Goal: Use online tool/utility: Use online tool/utility

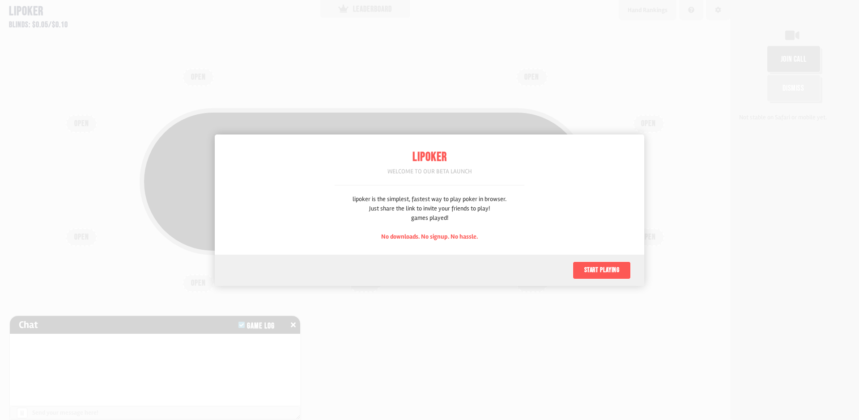
scroll to position [45, 0]
click at [600, 268] on button "Start playing" at bounding box center [601, 271] width 58 height 18
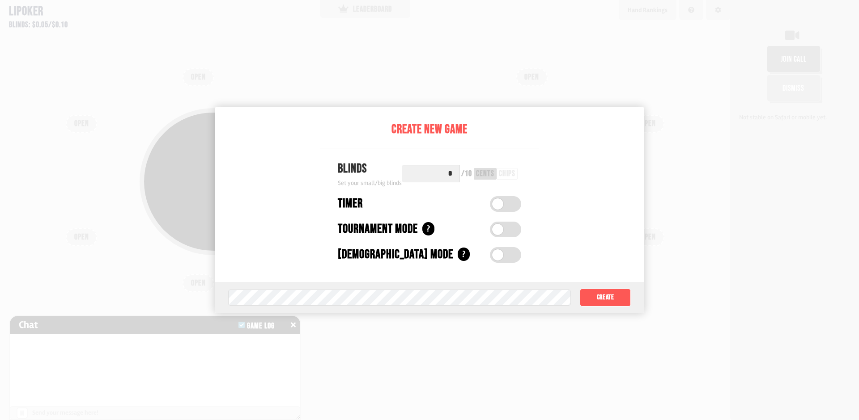
click at [497, 203] on span at bounding box center [497, 204] width 11 height 11
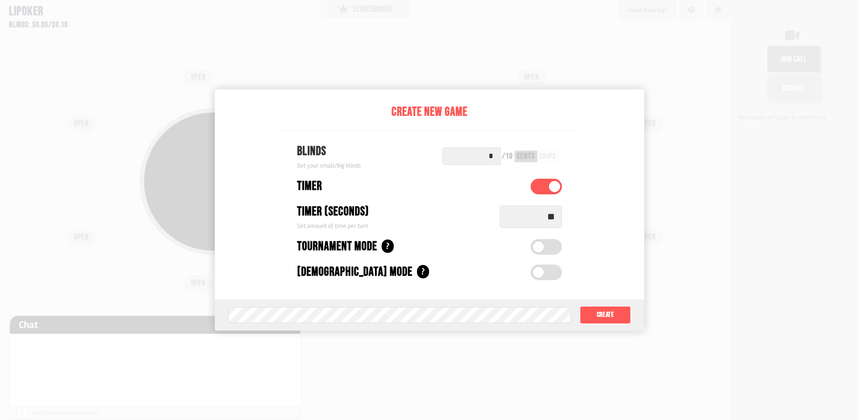
drag, startPoint x: 553, startPoint y: 221, endPoint x: 572, endPoint y: 224, distance: 19.5
click at [572, 225] on div "Timer (seconds) Set amount of time per turn **" at bounding box center [429, 217] width 301 height 28
type input "**"
click at [543, 247] on span at bounding box center [538, 247] width 11 height 11
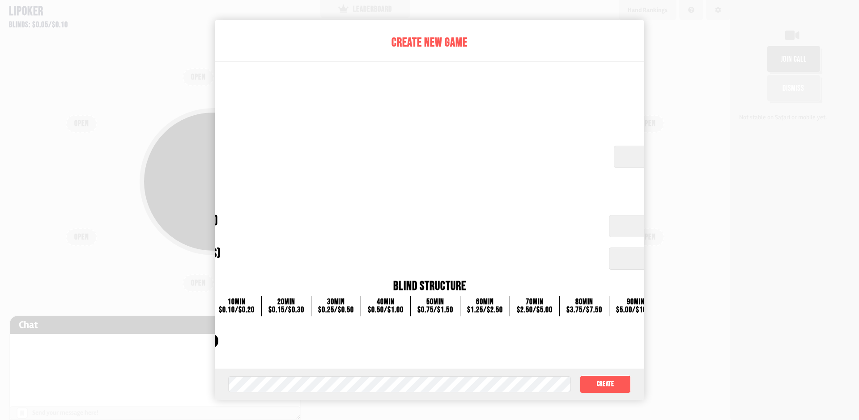
drag, startPoint x: 622, startPoint y: 157, endPoint x: 390, endPoint y: 210, distance: 238.1
click at [413, 178] on div "Create New Game Blinds Set your initial small/big blinds Blind structure shown …" at bounding box center [429, 194] width 722 height 349
click at [281, 306] on div "$0.15 / $0.30" at bounding box center [286, 310] width 36 height 8
drag, startPoint x: 404, startPoint y: 305, endPoint x: 440, endPoint y: 268, distance: 51.6
click at [324, 303] on div "0 min $0.05 / $0.10 10 min $0.10 / $0.20 20 min $0.15 / $0.30 30 min $0.25 / $0…" at bounding box center [429, 306] width 535 height 21
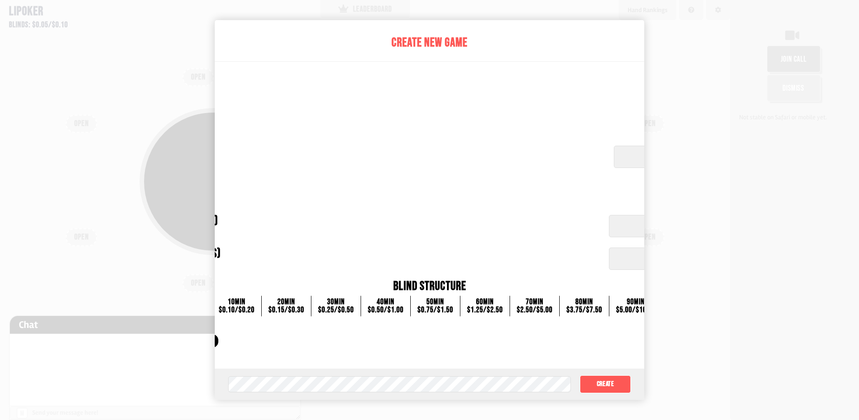
drag, startPoint x: 630, startPoint y: 219, endPoint x: 475, endPoint y: 226, distance: 155.4
click at [475, 227] on div "Automatic Buy-in (dollars) Set automatic buy-in amount *****" at bounding box center [429, 226] width 704 height 28
drag, startPoint x: 481, startPoint y: 150, endPoint x: 352, endPoint y: 102, distance: 136.8
click at [356, 123] on div "Create New Game Blinds Set your initial small/big blinds Blind structure shown …" at bounding box center [429, 194] width 722 height 349
click at [431, 42] on div "Create New Game" at bounding box center [429, 43] width 722 height 19
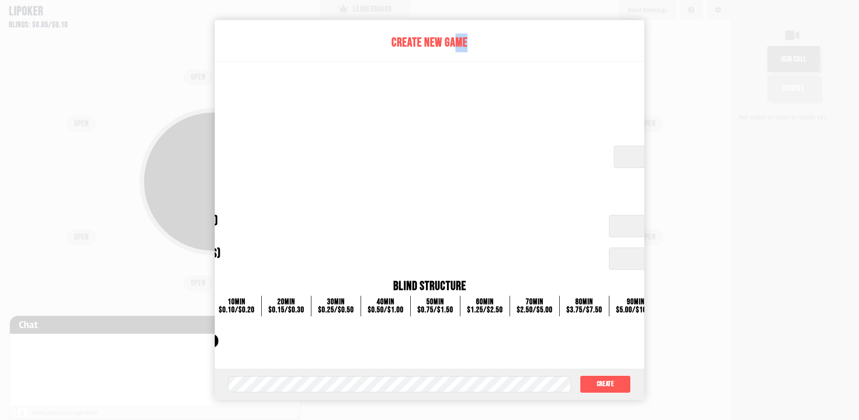
drag, startPoint x: 464, startPoint y: 47, endPoint x: 601, endPoint y: 86, distance: 142.2
click at [478, 48] on div "Create New Game" at bounding box center [429, 43] width 722 height 19
click at [625, 164] on input "**" at bounding box center [693, 157] width 159 height 22
click at [615, 385] on button "Create" at bounding box center [605, 385] width 51 height 18
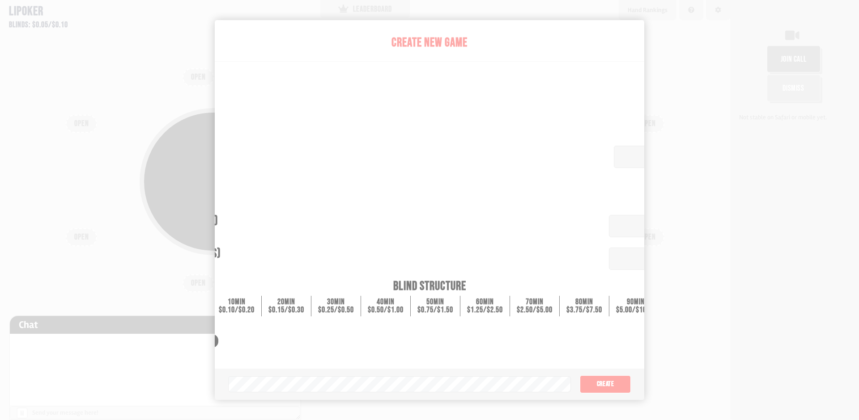
drag, startPoint x: 605, startPoint y: 44, endPoint x: 676, endPoint y: 39, distance: 71.2
click at [606, 43] on div "Pot: $0.00 COPY GAME LINK OPEN OPEN OPEN OPEN OPEN OPEN OPEN OPEN OPEN" at bounding box center [365, 210] width 730 height 420
click at [680, 39] on div "Pot: $0.00 COPY GAME LINK OPEN OPEN OPEN OPEN OPEN OPEN OPEN OPEN OPEN" at bounding box center [365, 210] width 730 height 420
drag, startPoint x: 759, startPoint y: 182, endPoint x: 755, endPoint y: 178, distance: 5.7
click at [759, 182] on div "join call Dismiss Not stable on Safari or mobile yet." at bounding box center [794, 210] width 129 height 420
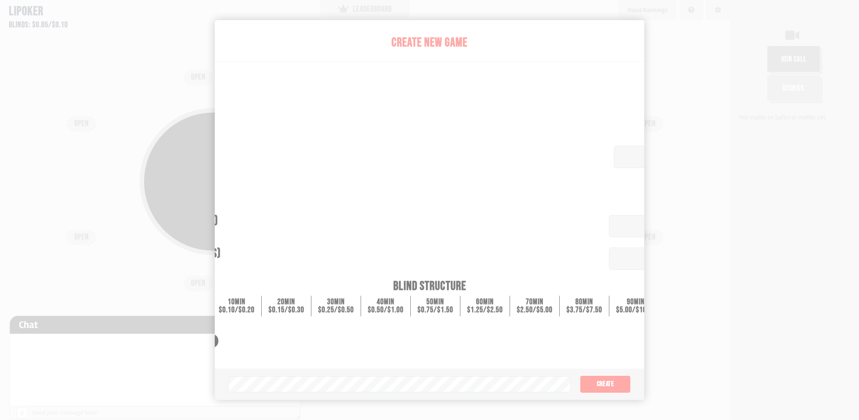
click at [681, 97] on div "Pot: $0.00 COPY GAME LINK" at bounding box center [365, 202] width 644 height 210
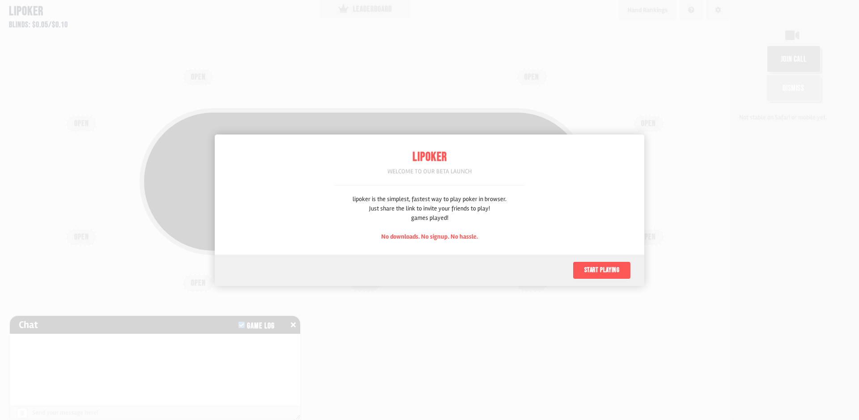
scroll to position [45, 0]
click at [602, 271] on button "Start playing" at bounding box center [601, 271] width 58 height 18
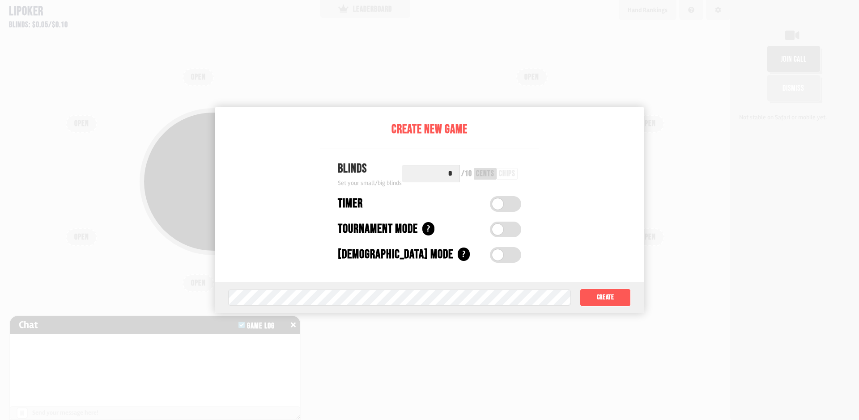
click at [497, 256] on span at bounding box center [497, 255] width 11 height 11
click at [515, 254] on span at bounding box center [513, 255] width 11 height 11
click at [495, 230] on span at bounding box center [497, 229] width 11 height 11
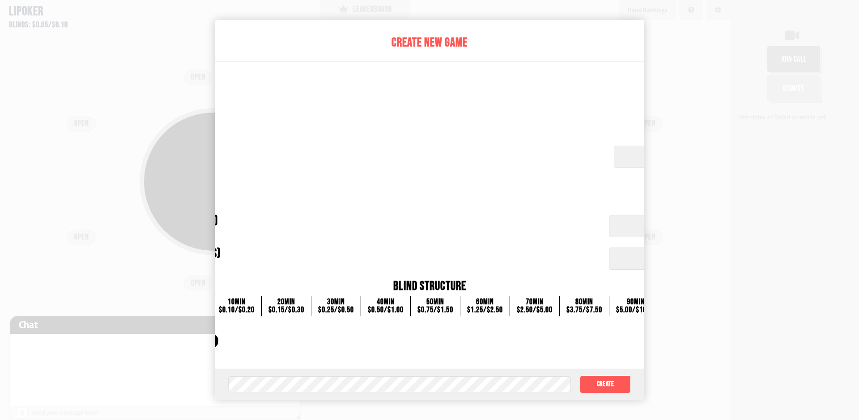
click at [543, 306] on div "$2.50 / $5.00" at bounding box center [535, 310] width 36 height 8
click at [596, 305] on div "80 min" at bounding box center [584, 302] width 36 height 8
click at [477, 304] on div "60 min" at bounding box center [485, 302] width 36 height 8
click at [436, 304] on div "50 min" at bounding box center [435, 302] width 36 height 8
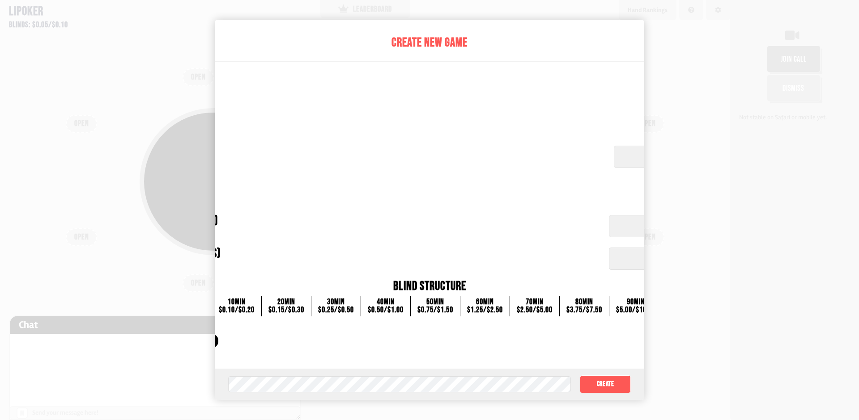
click at [436, 304] on div "50 min" at bounding box center [435, 302] width 36 height 8
drag, startPoint x: 619, startPoint y: 158, endPoint x: 629, endPoint y: 159, distance: 9.5
click at [621, 158] on input "**" at bounding box center [693, 157] width 159 height 22
click at [629, 229] on input "*****" at bounding box center [686, 226] width 155 height 22
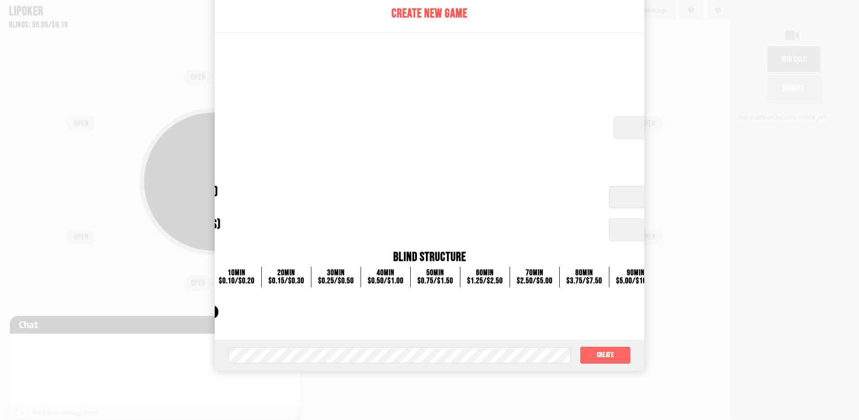
scroll to position [89, 0]
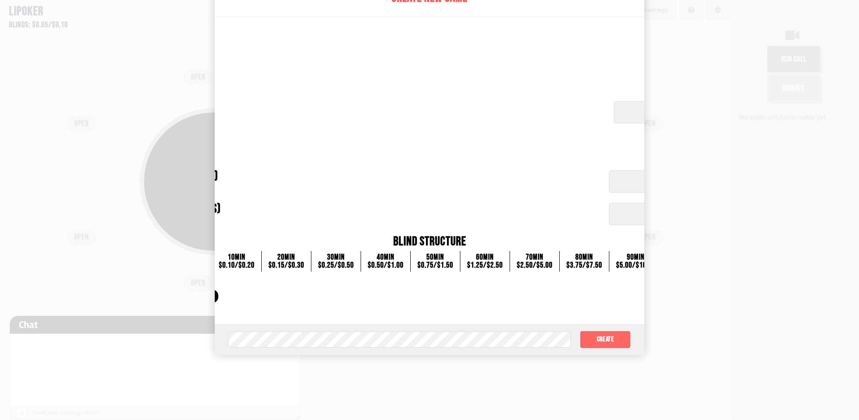
click at [604, 337] on button "Create" at bounding box center [605, 340] width 51 height 18
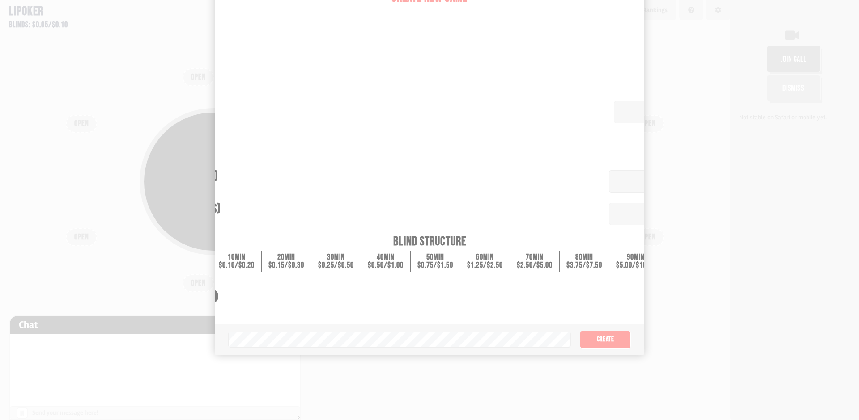
click at [746, 154] on div "join call Dismiss Not stable on Safari or mobile yet." at bounding box center [794, 210] width 129 height 420
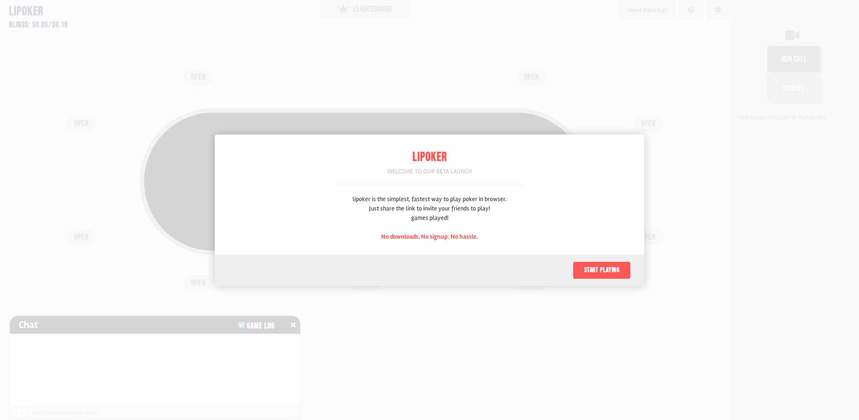
scroll to position [45, 0]
drag, startPoint x: 431, startPoint y: 234, endPoint x: 464, endPoint y: 239, distance: 33.9
click at [432, 235] on span "No downloads. No signup. No hassle." at bounding box center [429, 237] width 97 height 8
click at [464, 239] on span "No downloads. No signup. No hassle." at bounding box center [429, 237] width 97 height 8
click at [598, 270] on button "Start playing" at bounding box center [601, 271] width 58 height 18
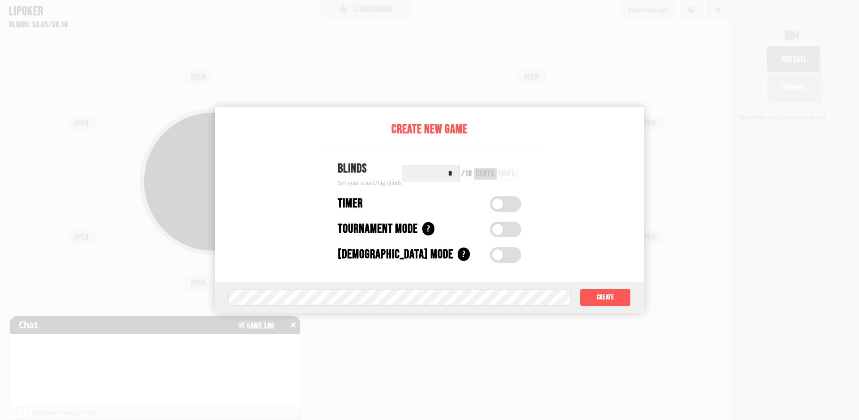
click at [506, 176] on div "chips" at bounding box center [507, 174] width 17 height 8
click at [449, 172] on input "*" at bounding box center [431, 173] width 58 height 17
click at [494, 204] on span at bounding box center [497, 204] width 11 height 11
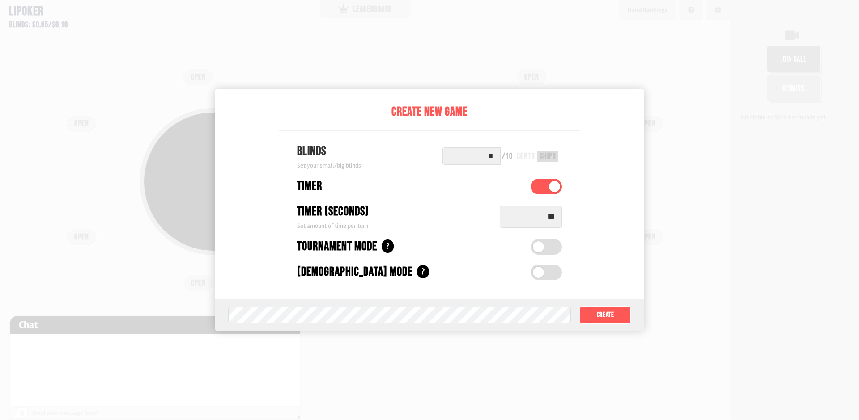
click at [202, 317] on div "Create New Game Blinds Set your small/big blinds * / 10 cents chips Timer Timer…" at bounding box center [429, 210] width 859 height 420
click at [554, 156] on div "chips" at bounding box center [547, 157] width 17 height 8
click at [543, 246] on span at bounding box center [538, 247] width 11 height 11
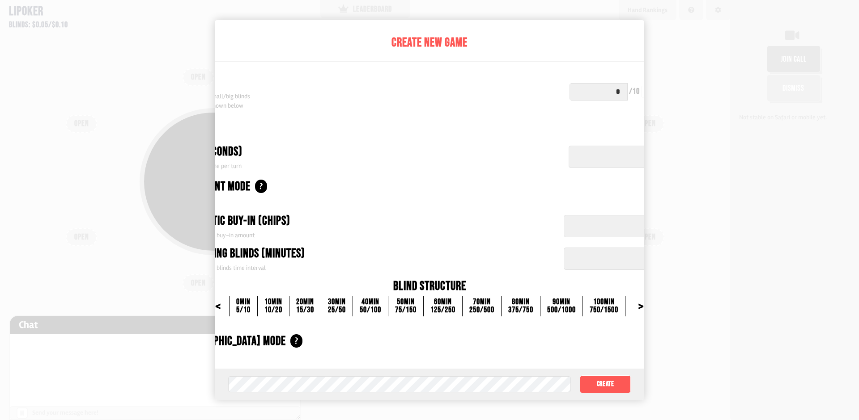
scroll to position [89, 0]
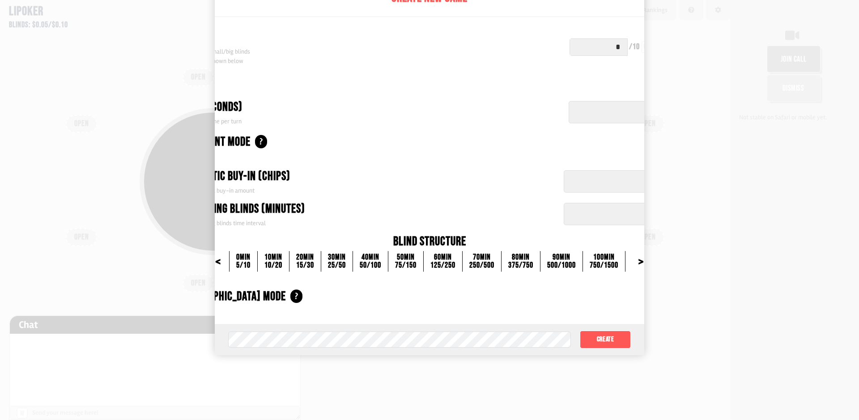
click at [592, 172] on input "****" at bounding box center [622, 181] width 116 height 22
click at [599, 217] on input "**" at bounding box center [622, 214] width 116 height 22
drag, startPoint x: 549, startPoint y: 258, endPoint x: 580, endPoint y: 222, distance: 47.6
click at [549, 262] on div "500 / 1000" at bounding box center [561, 266] width 29 height 8
click at [588, 209] on input "**" at bounding box center [622, 214] width 116 height 22
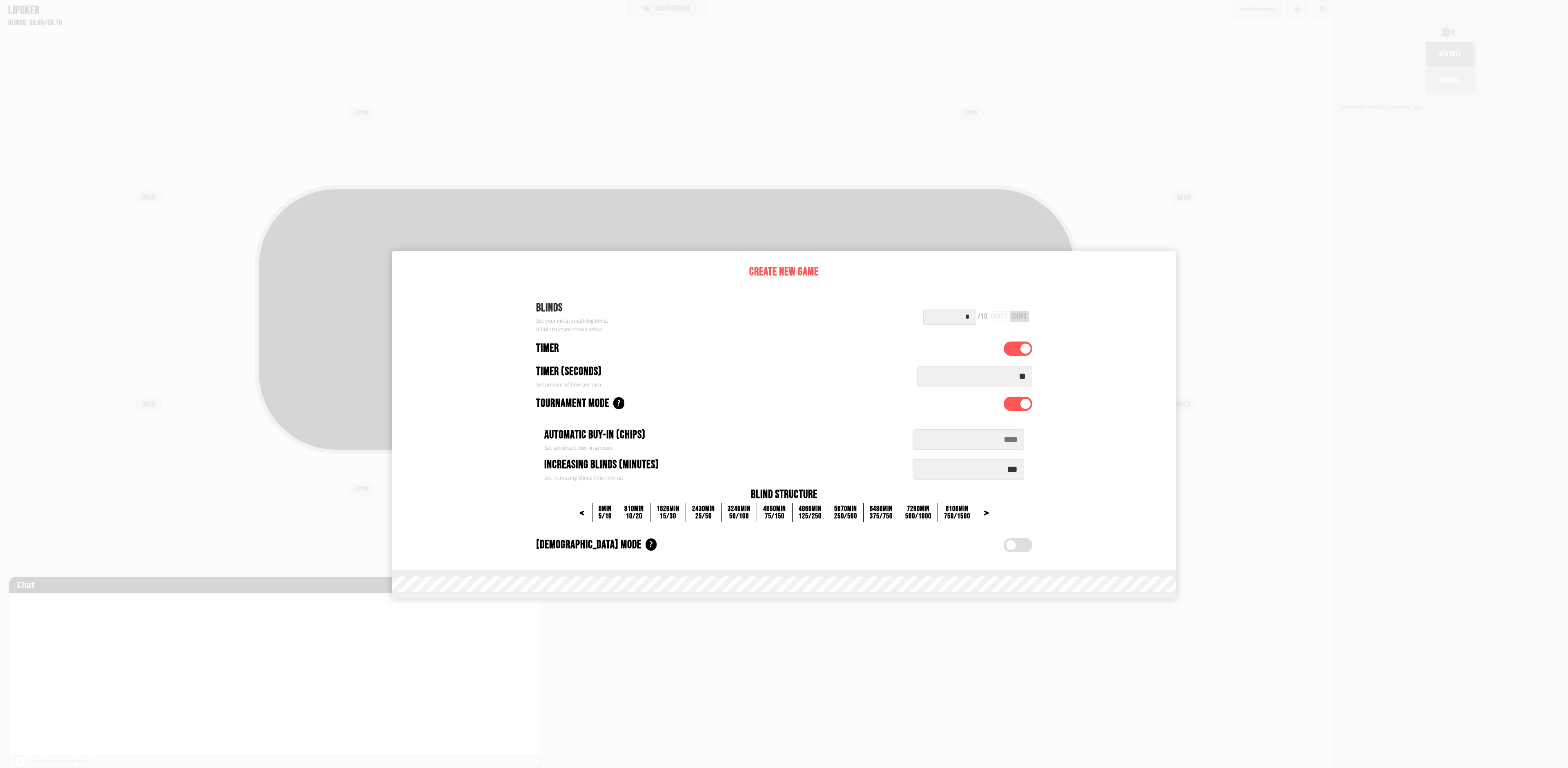
scroll to position [41, 0]
drag, startPoint x: 1019, startPoint y: 463, endPoint x: 1015, endPoint y: 463, distance: 4.0
click at [784, 384] on input "***" at bounding box center [969, 469] width 111 height 20
type input "**"
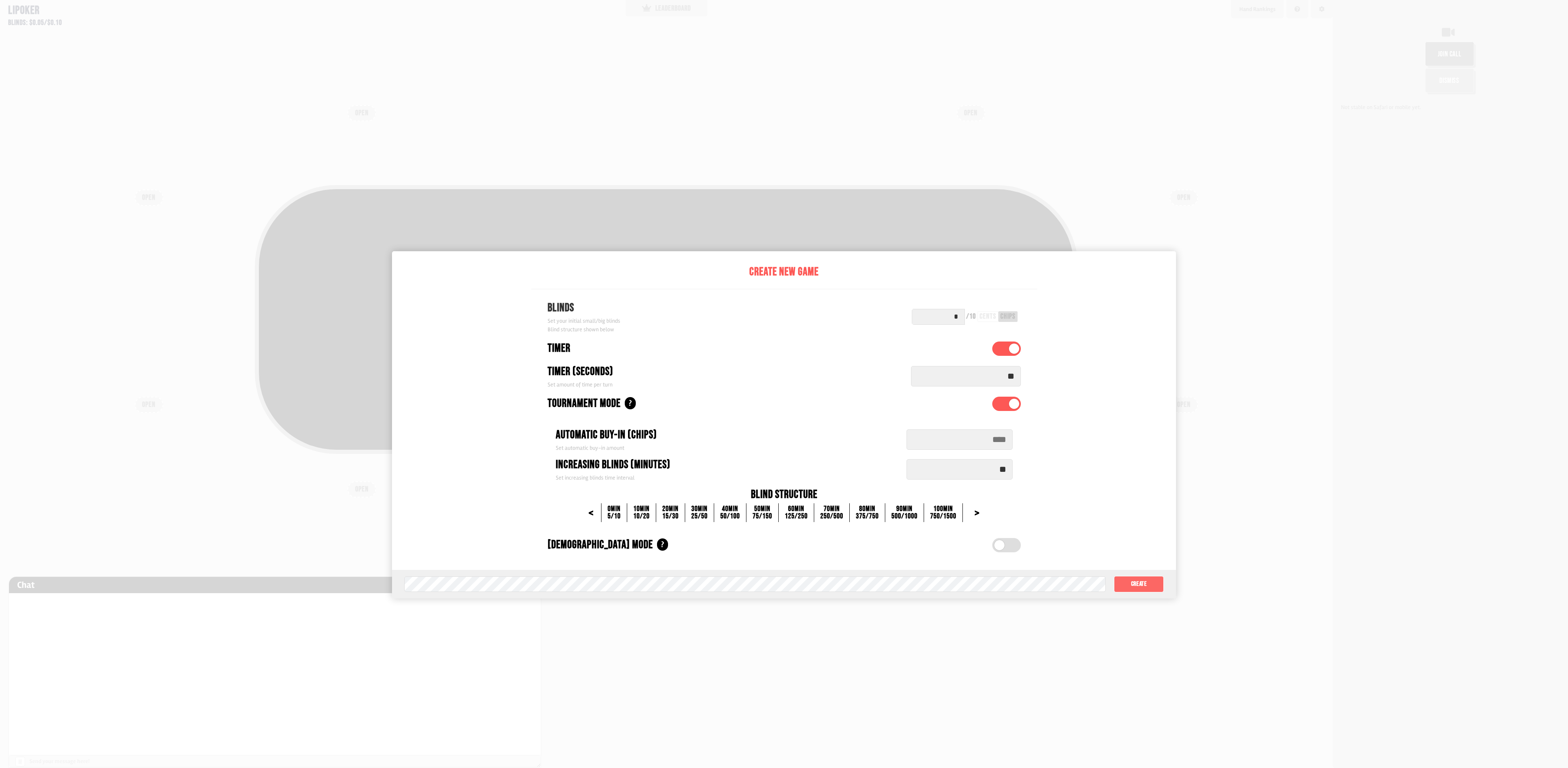
click at [784, 384] on button "Create" at bounding box center [1139, 584] width 50 height 16
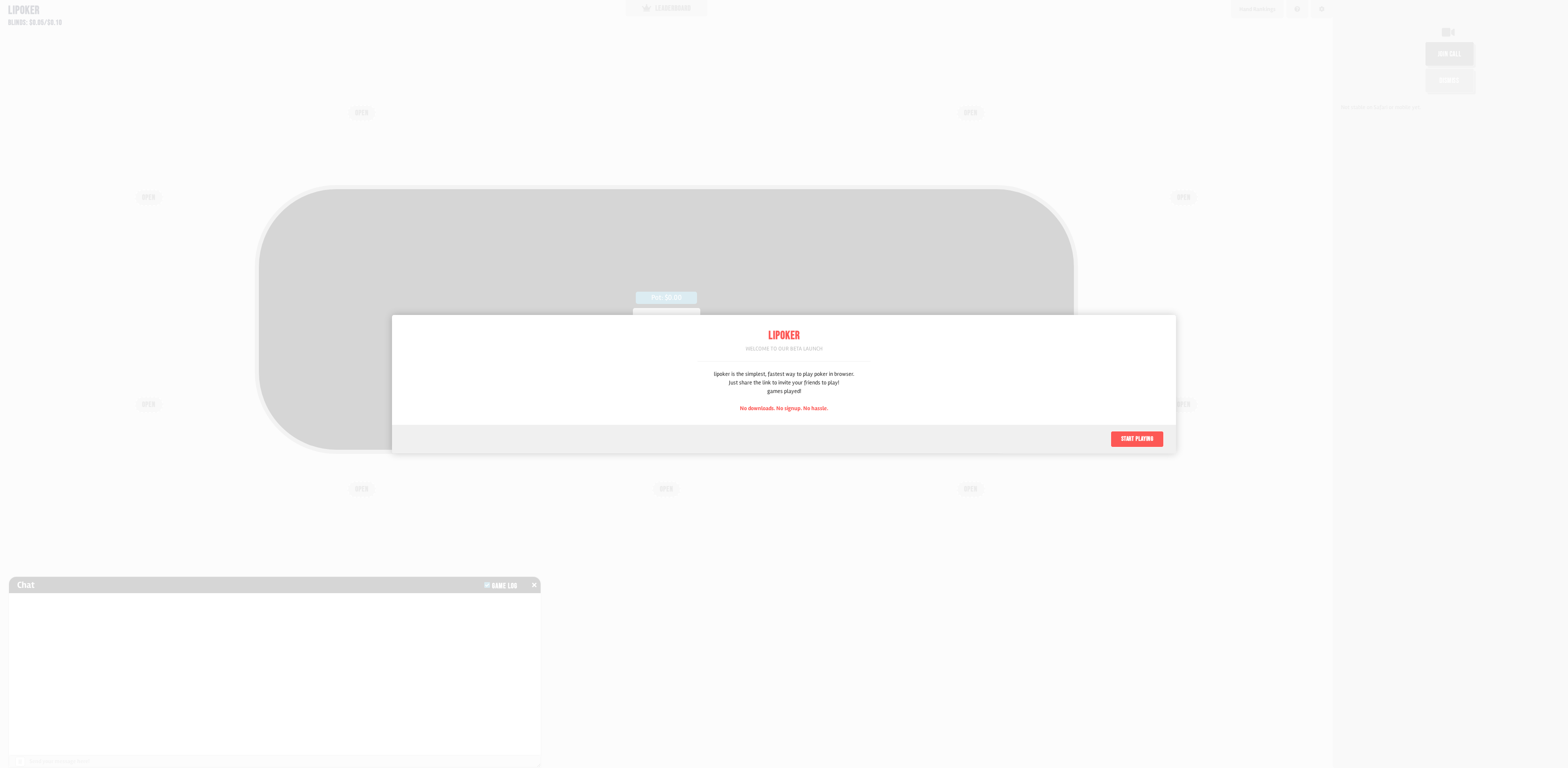
scroll to position [41, 0]
click at [1131, 439] on button "Start playing" at bounding box center [1137, 439] width 53 height 16
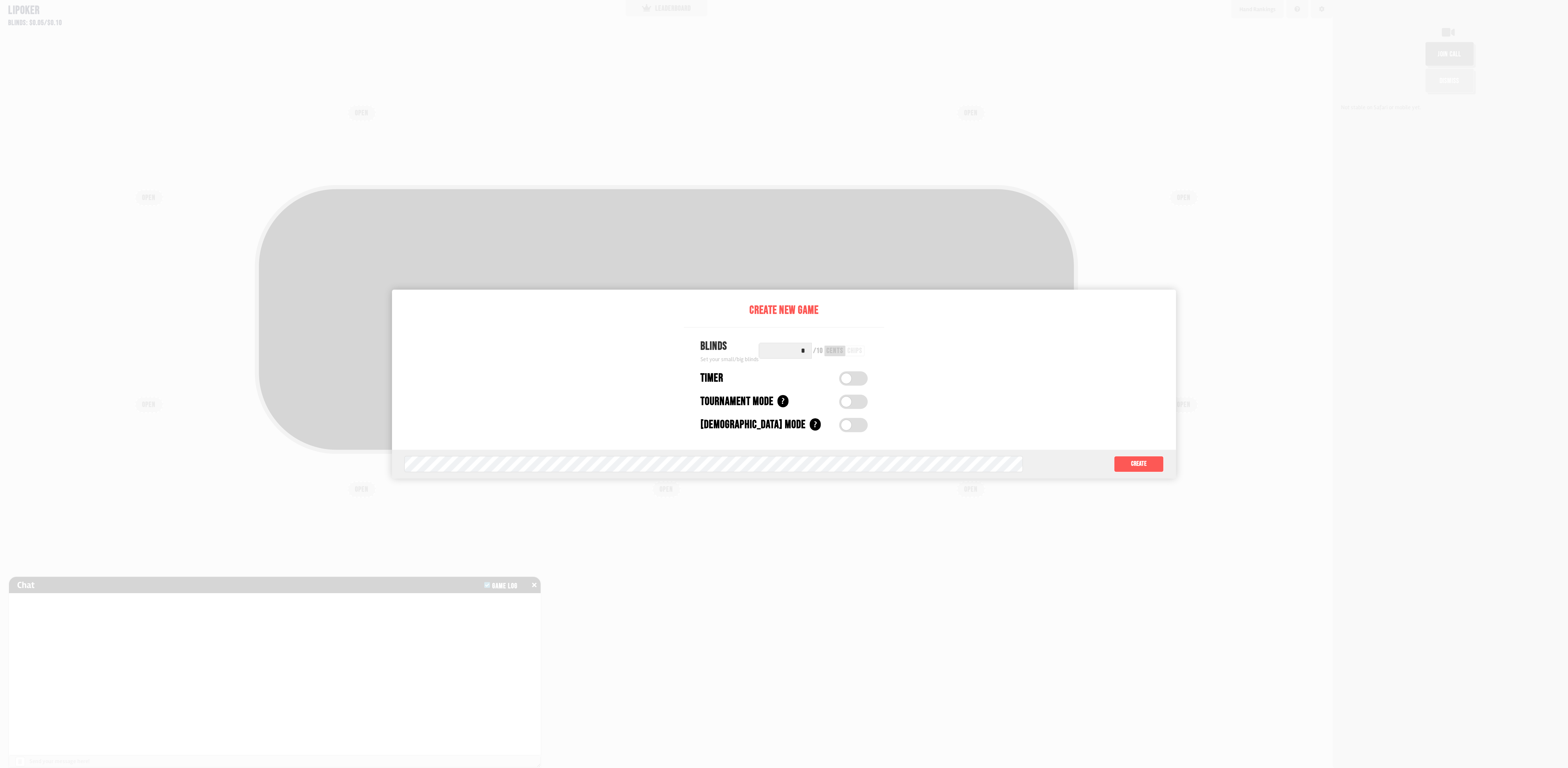
scroll to position [27, 0]
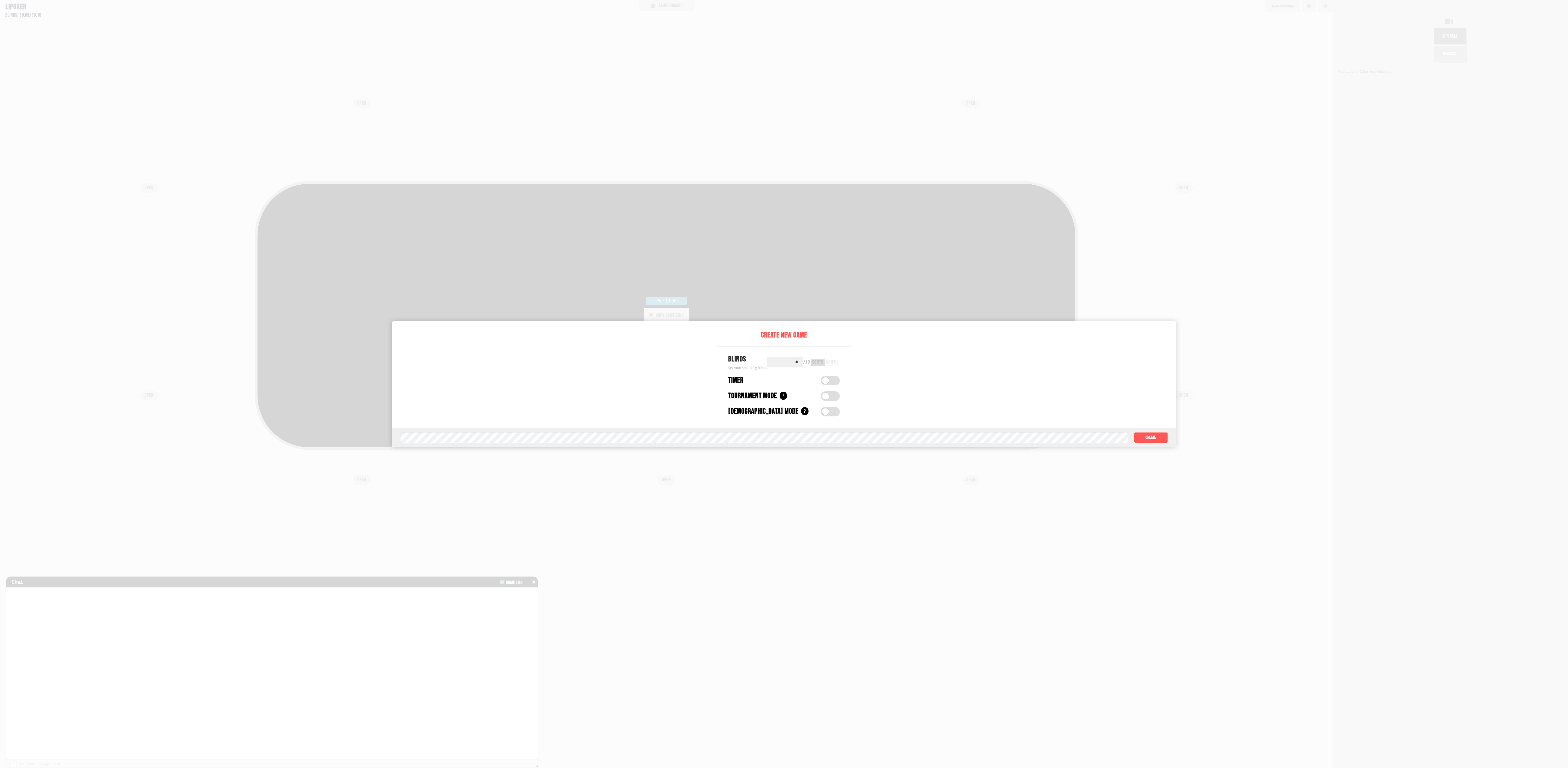
click at [828, 397] on span at bounding box center [825, 396] width 7 height 7
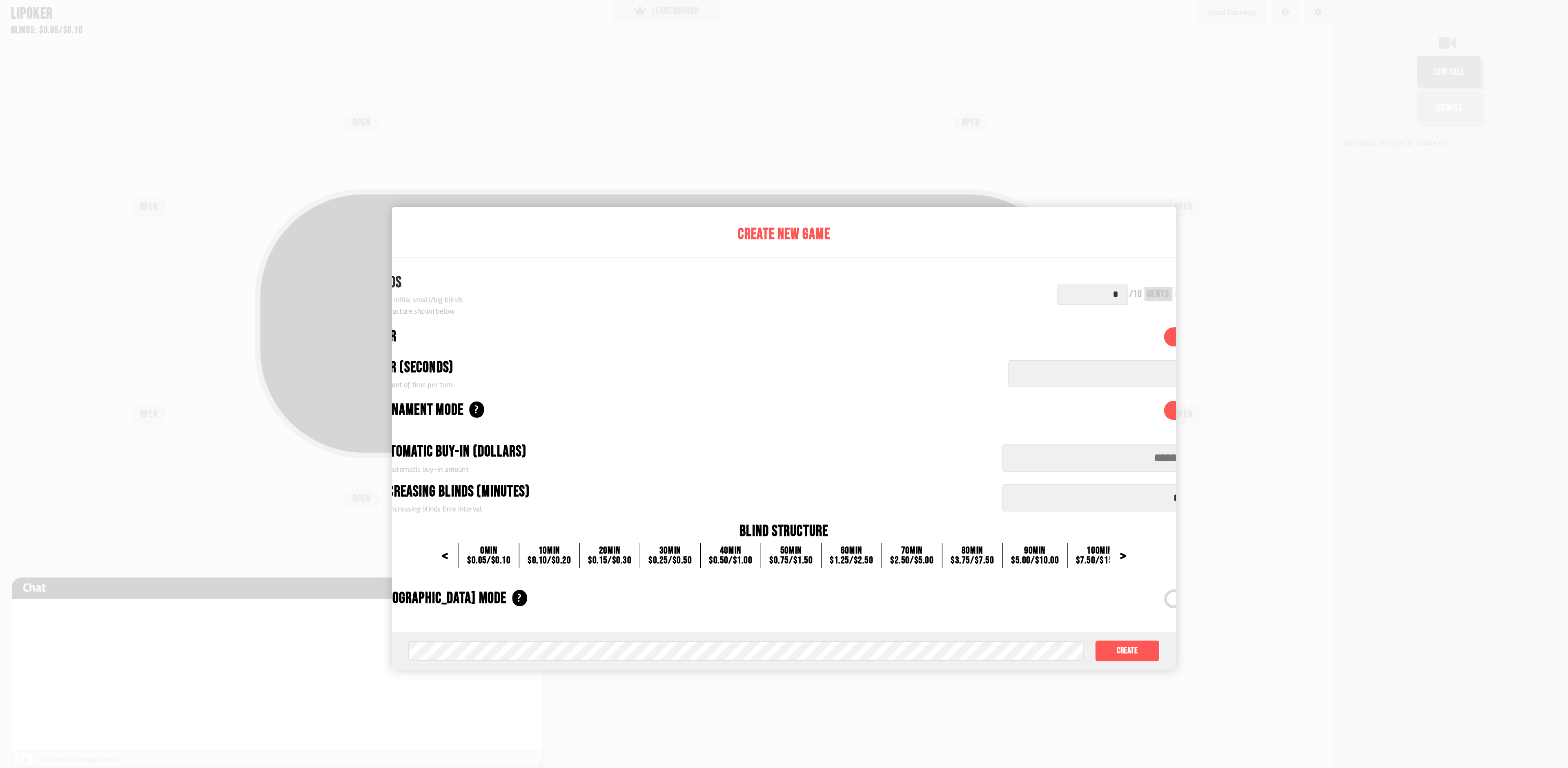
scroll to position [41, 0]
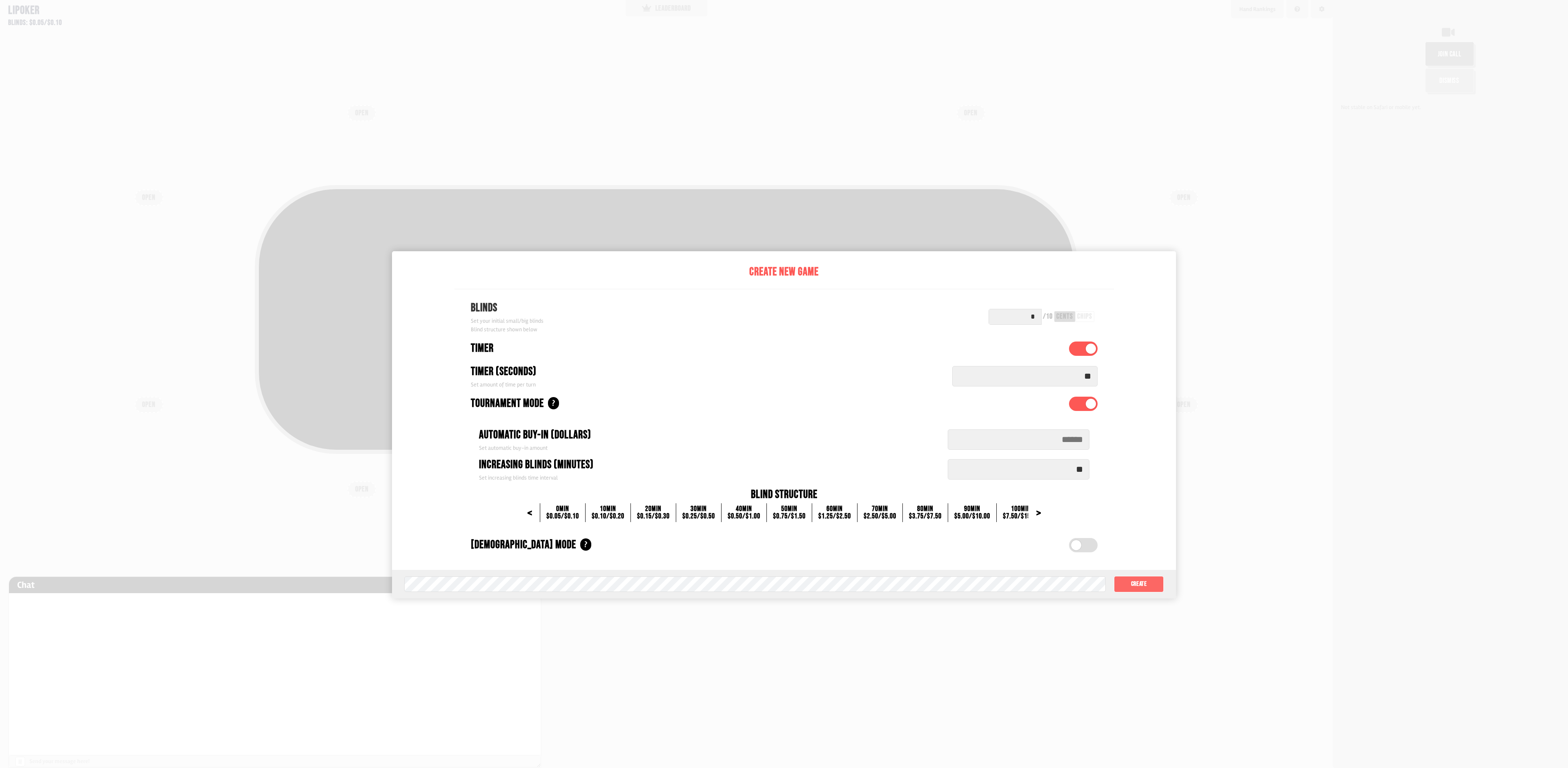
click at [1143, 584] on button "Create" at bounding box center [1139, 584] width 50 height 16
